Goal: Task Accomplishment & Management: Manage account settings

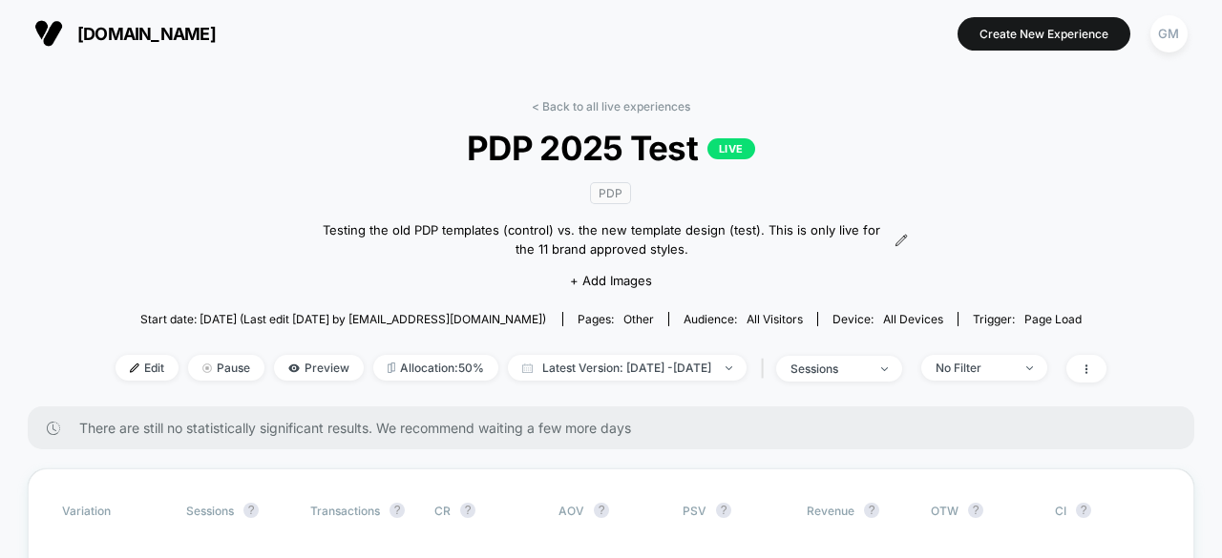
scroll to position [95, 0]
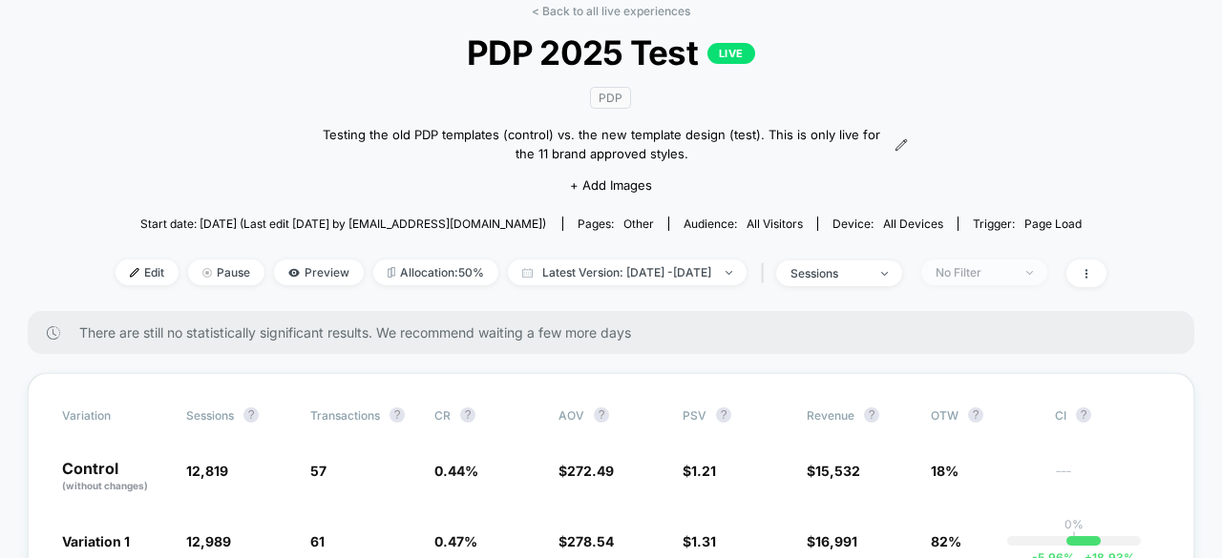
click at [992, 279] on span "No Filter" at bounding box center [984, 273] width 126 height 26
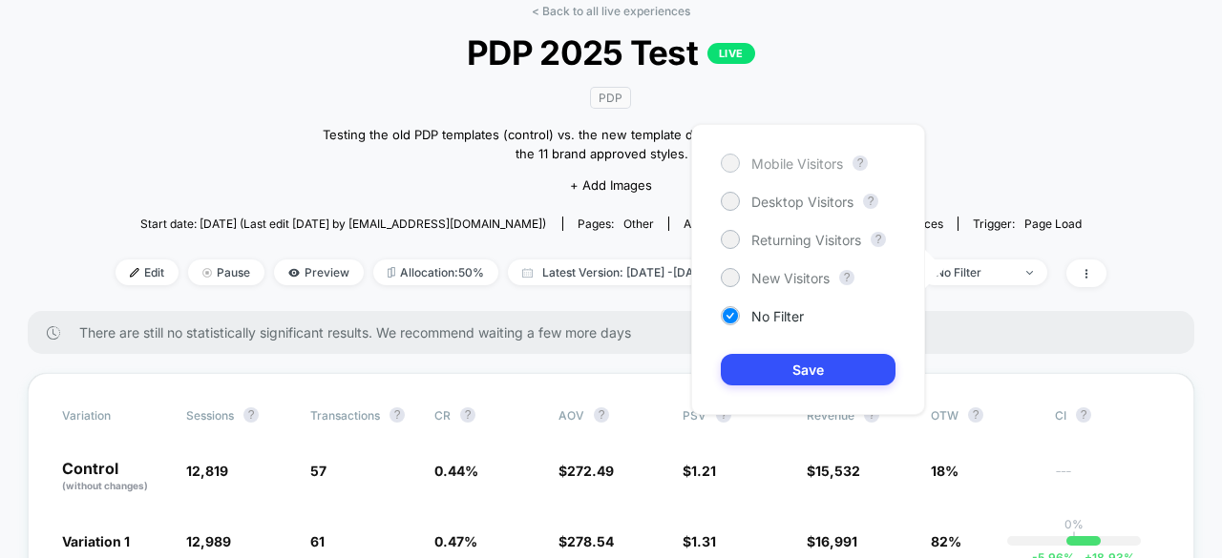
click at [821, 161] on span "Mobile Visitors" at bounding box center [797, 164] width 92 height 16
click at [1098, 179] on div "< Back to all live experiences PDP 2025 Test LIVE PDP Testing the old PDP templ…" at bounding box center [610, 157] width 991 height 307
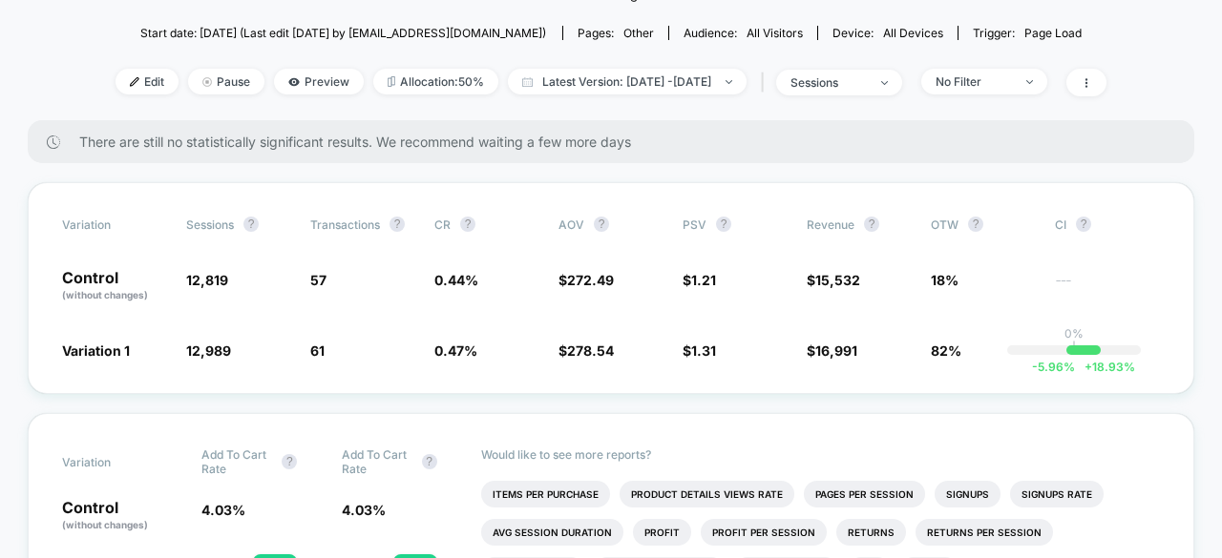
scroll to position [191, 0]
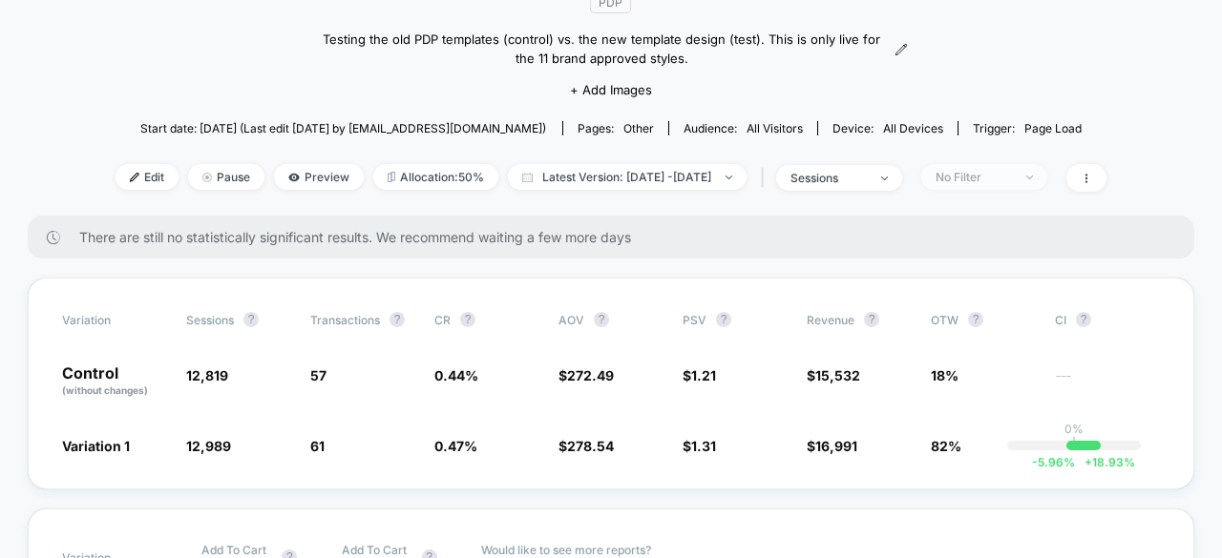
click at [1012, 170] on div "No Filter" at bounding box center [973, 177] width 76 height 14
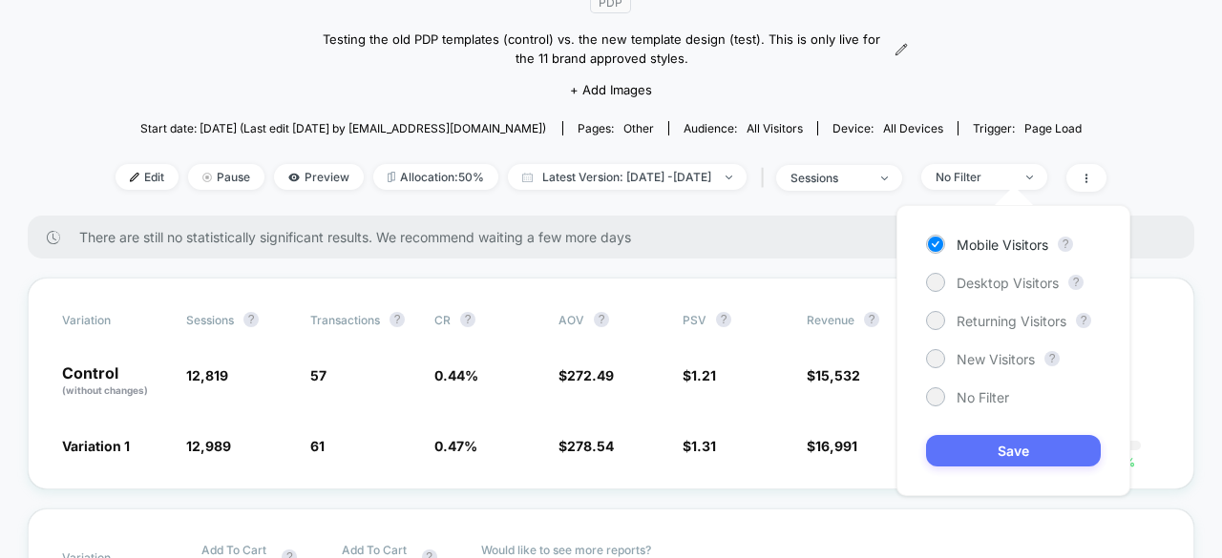
click at [1027, 453] on button "Save" at bounding box center [1013, 450] width 175 height 31
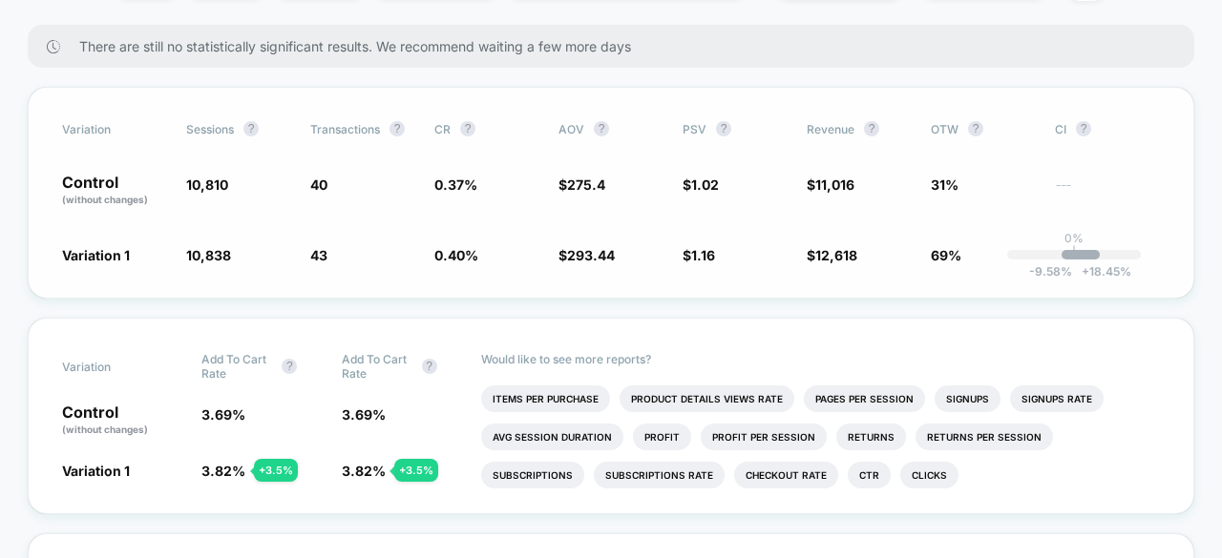
scroll to position [286, 0]
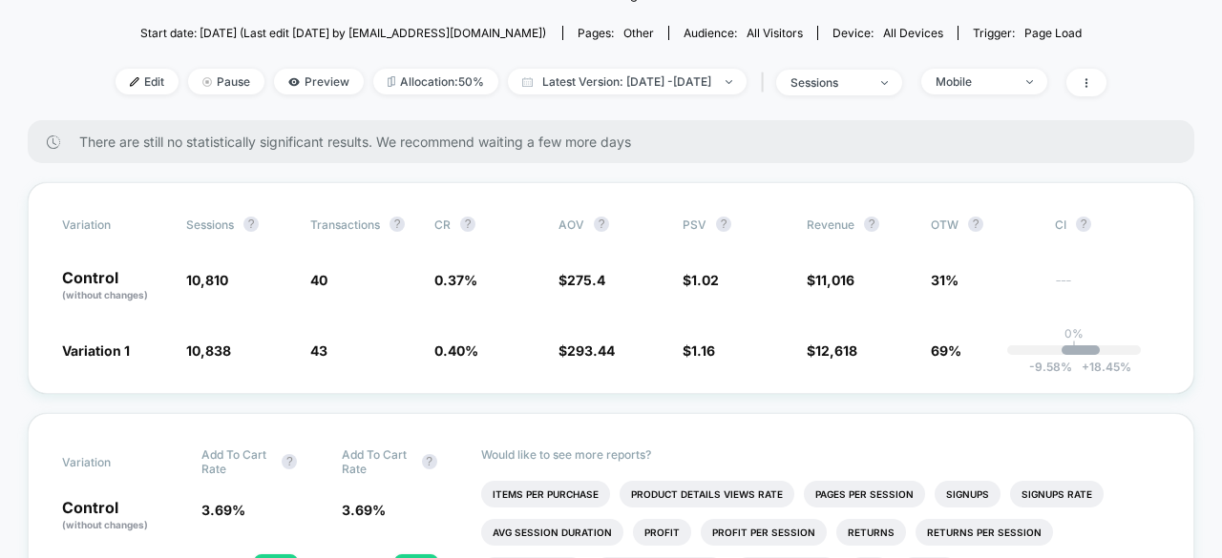
click at [1007, 90] on span "Mobile" at bounding box center [984, 82] width 126 height 26
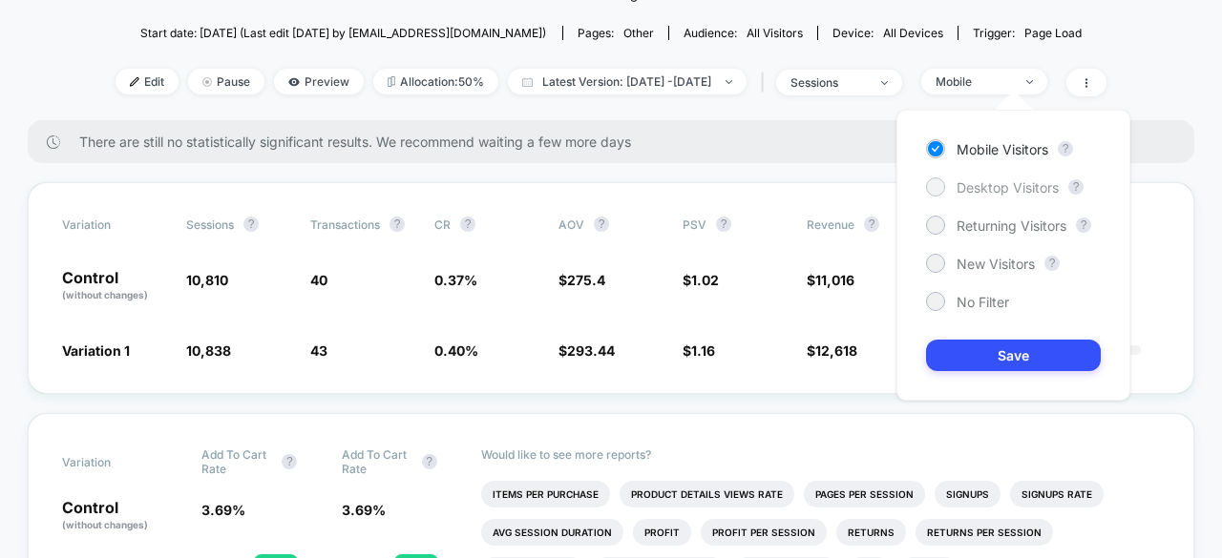
click at [1014, 186] on span "Desktop Visitors" at bounding box center [1007, 187] width 102 height 16
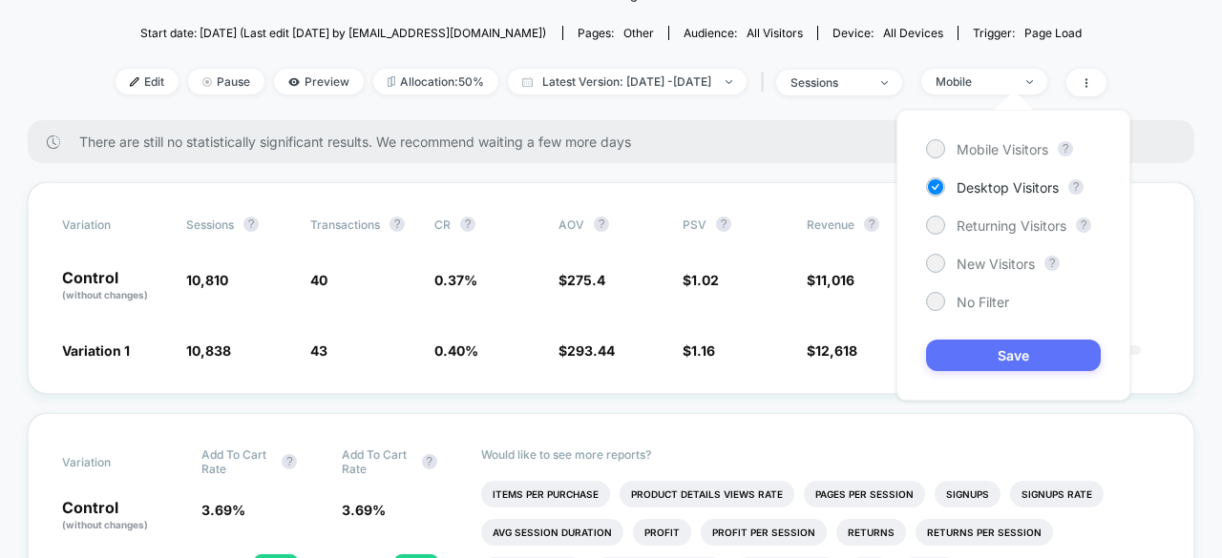
click at [1041, 352] on button "Save" at bounding box center [1013, 355] width 175 height 31
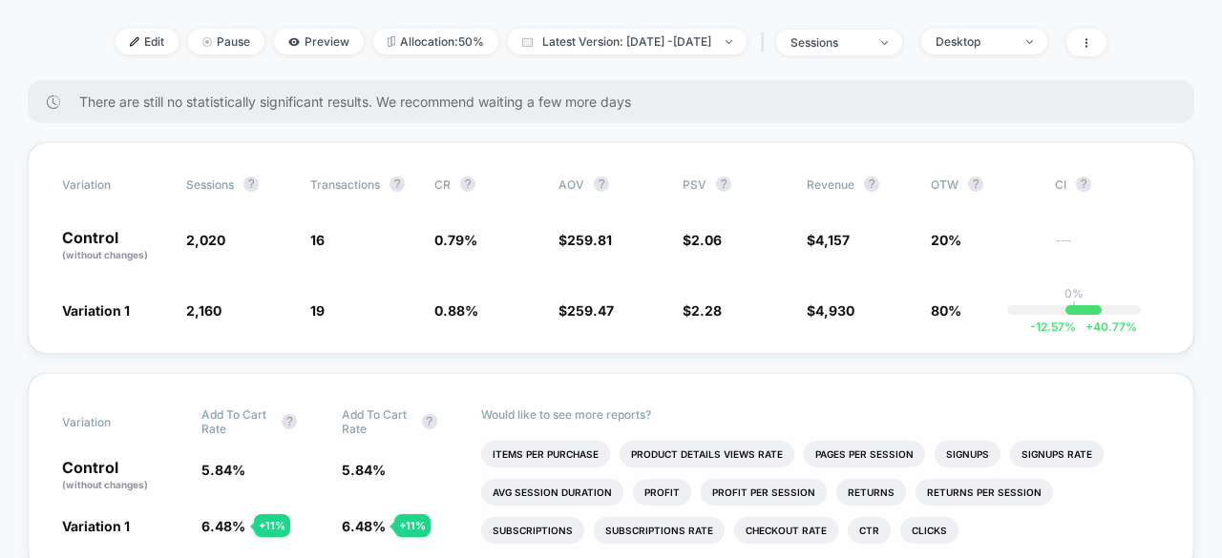
scroll to position [286, 0]
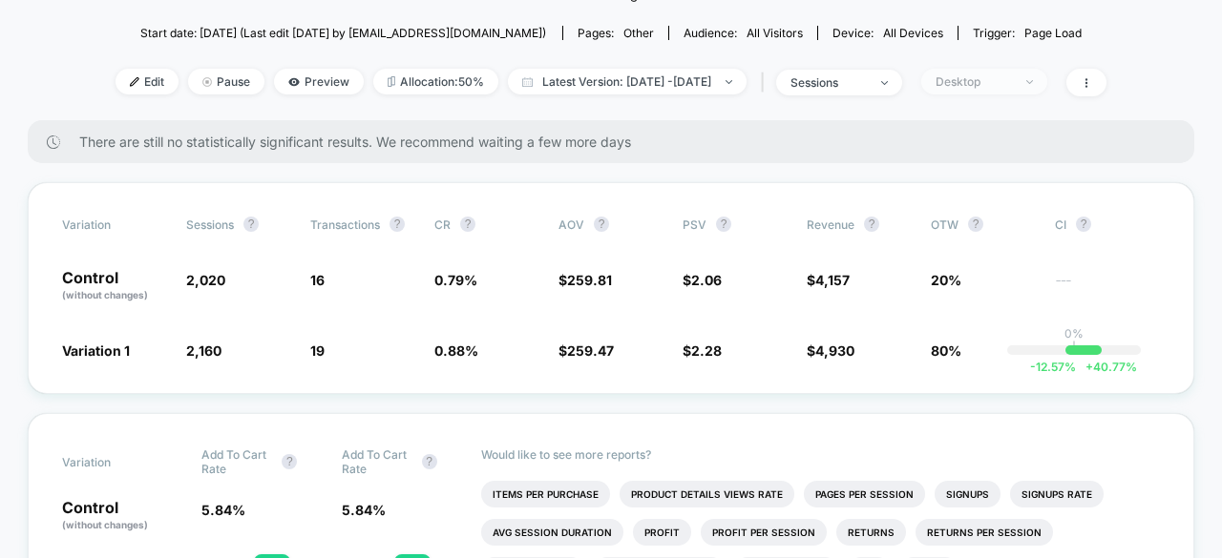
click at [1000, 75] on div "Desktop" at bounding box center [973, 81] width 76 height 14
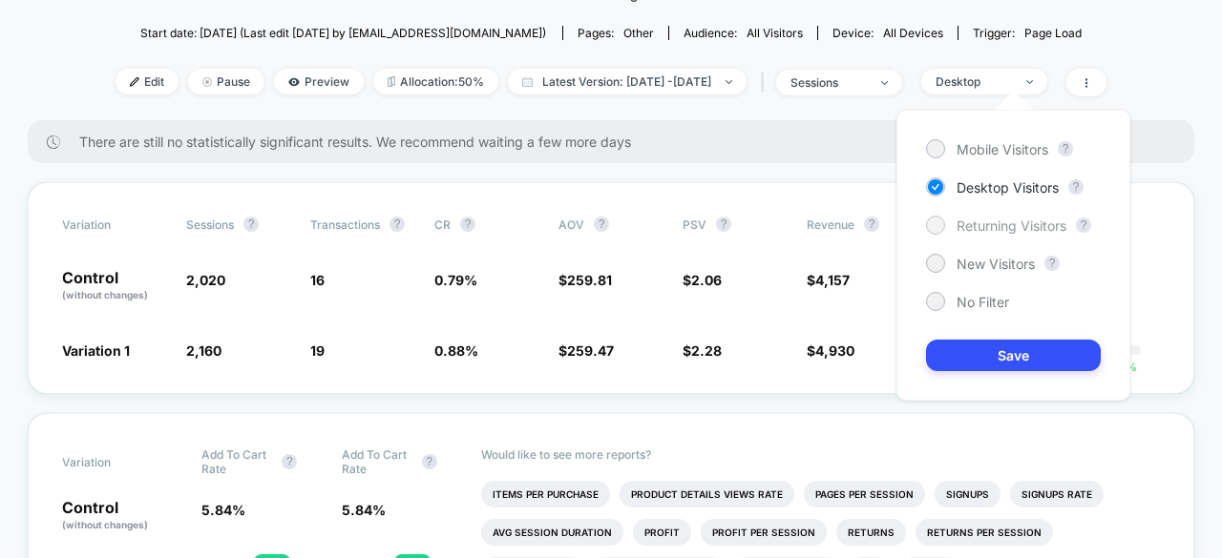
click at [1002, 220] on span "Returning Visitors" at bounding box center [1011, 226] width 110 height 16
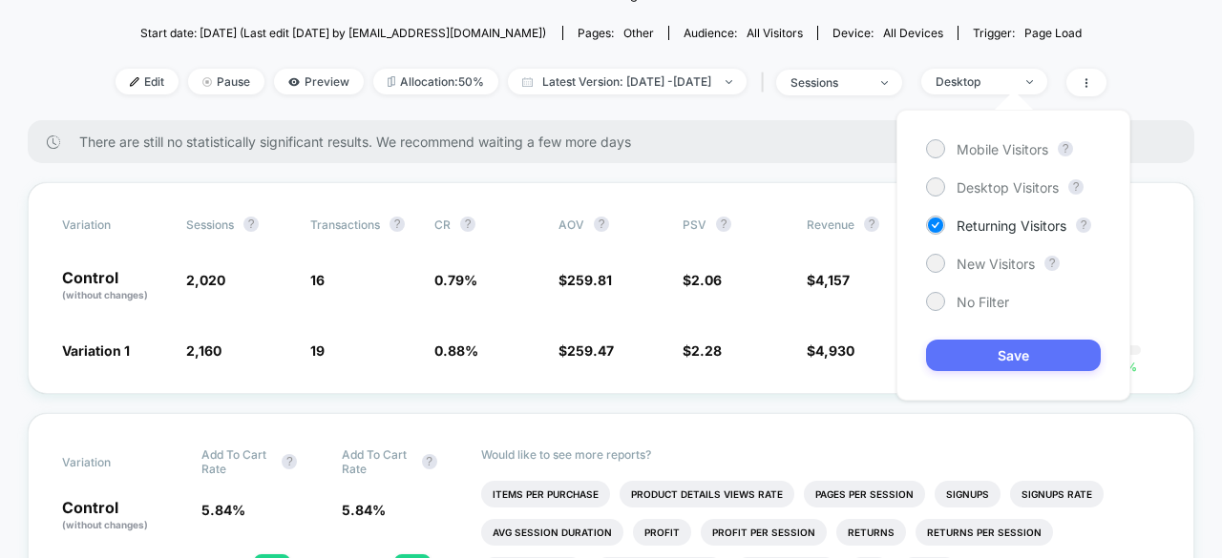
click at [1022, 345] on button "Save" at bounding box center [1013, 355] width 175 height 31
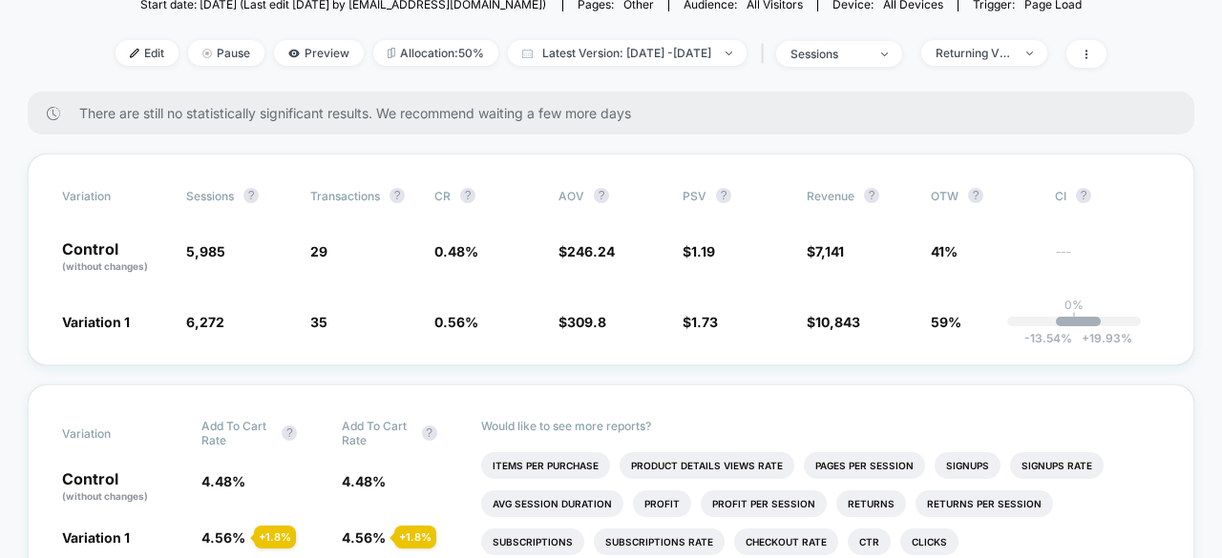
scroll to position [286, 0]
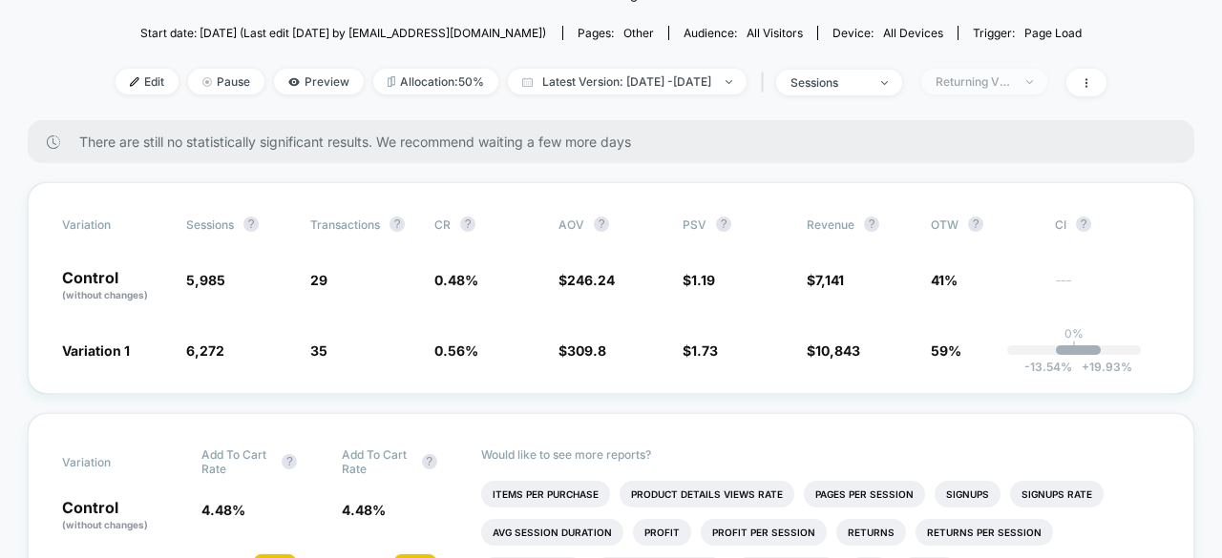
click at [998, 75] on div "Returning Visitors" at bounding box center [973, 81] width 76 height 14
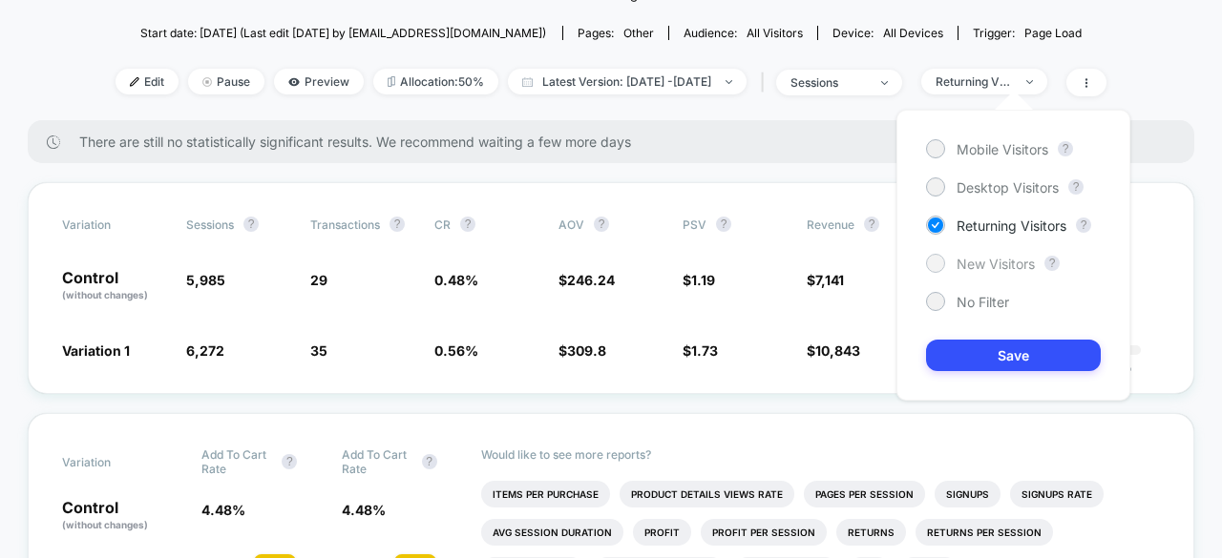
click at [987, 267] on span "New Visitors" at bounding box center [995, 264] width 78 height 16
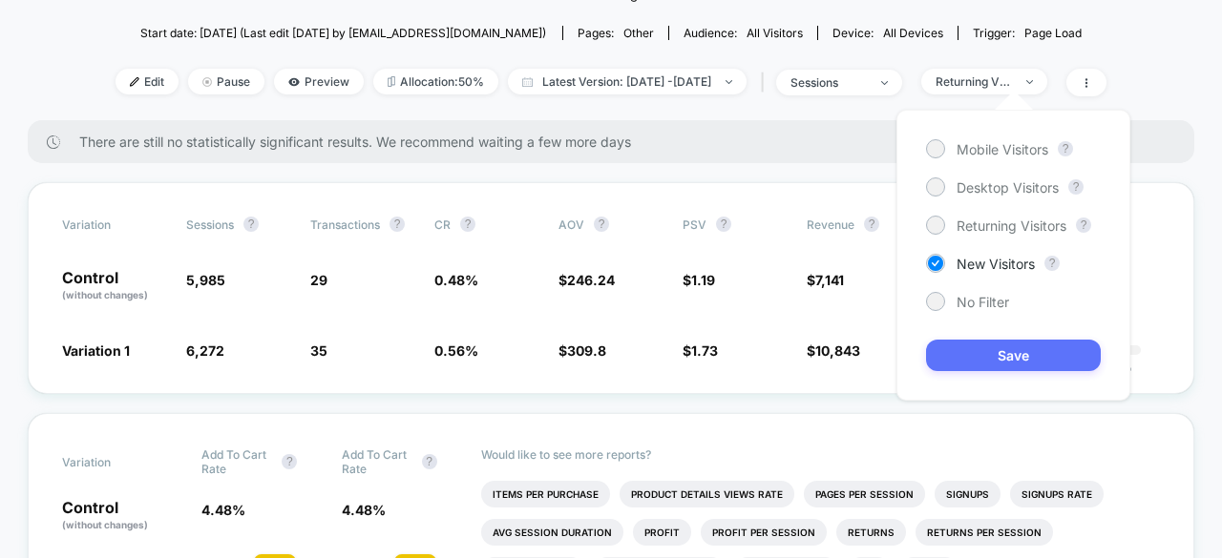
click at [994, 348] on button "Save" at bounding box center [1013, 355] width 175 height 31
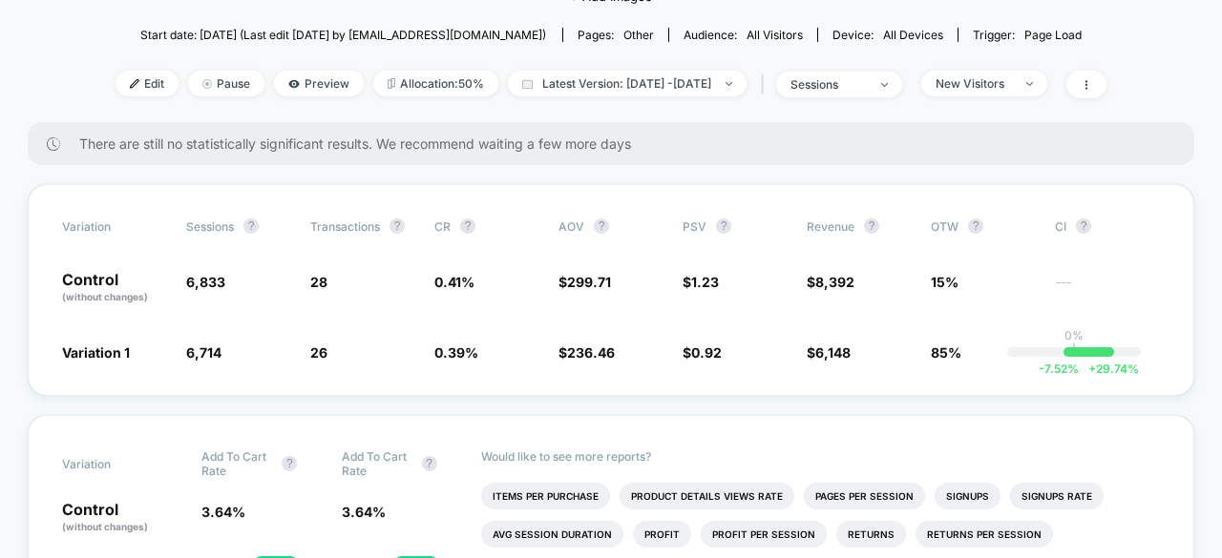
scroll to position [95, 0]
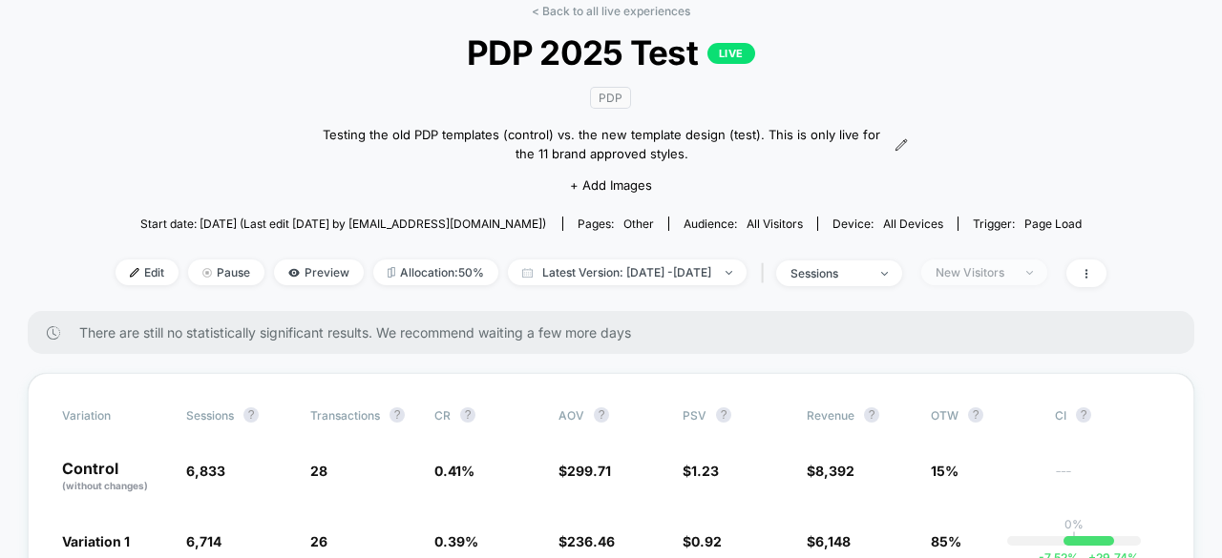
click at [1012, 266] on div "New Visitors" at bounding box center [973, 272] width 76 height 14
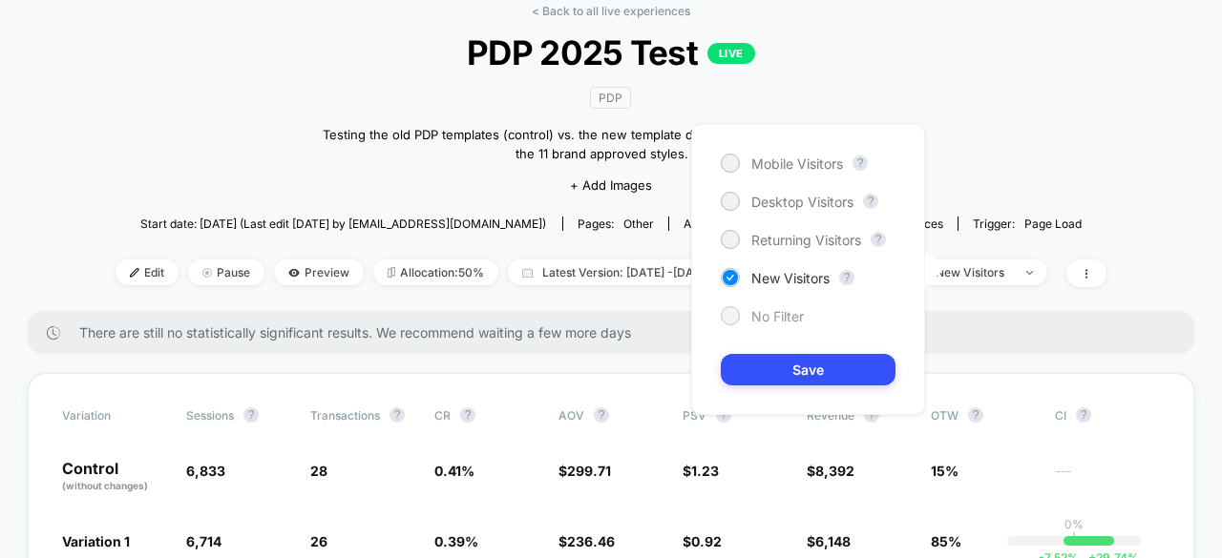
click at [773, 314] on span "No Filter" at bounding box center [777, 316] width 52 height 16
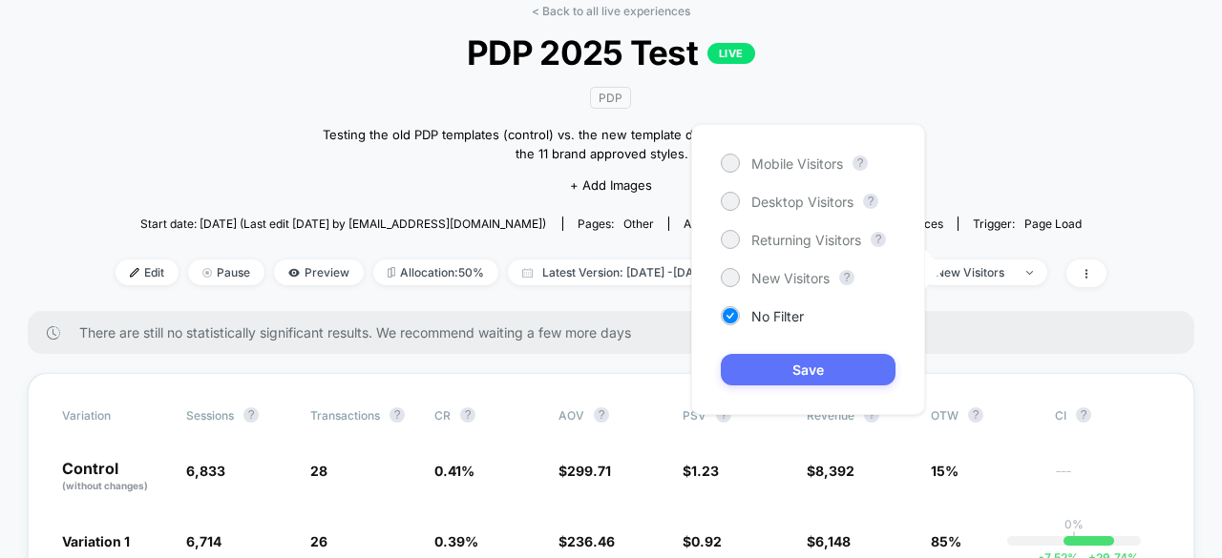
click at [792, 359] on button "Save" at bounding box center [808, 369] width 175 height 31
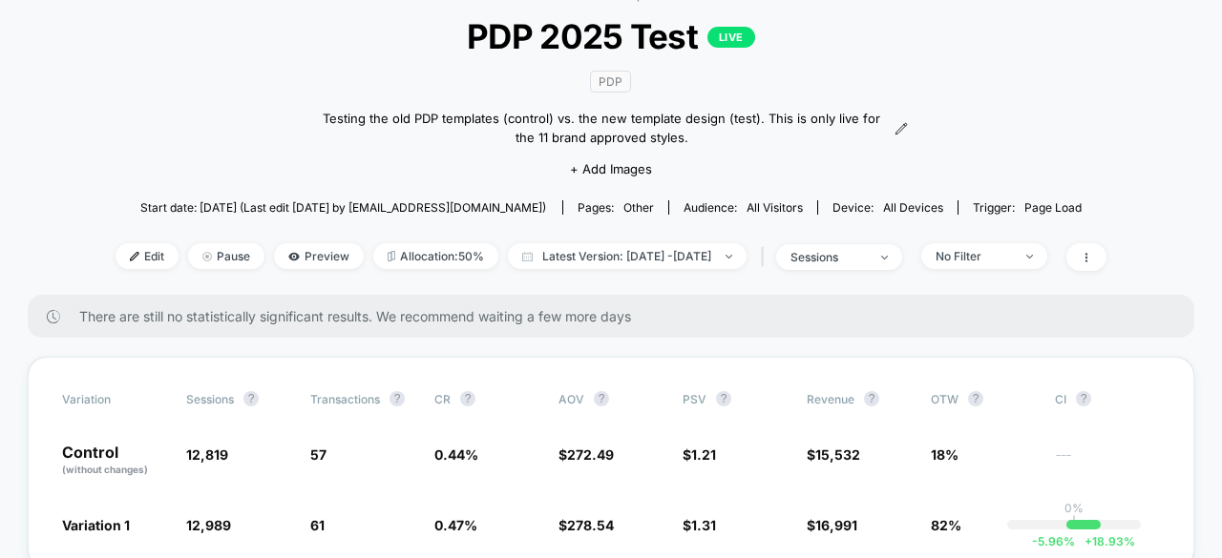
scroll to position [382, 0]
